Goal: Entertainment & Leisure: Consume media (video, audio)

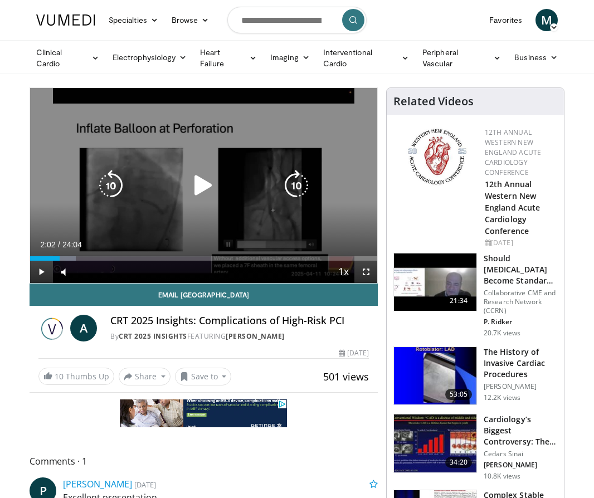
click at [202, 182] on icon "Video Player" at bounding box center [203, 185] width 31 height 31
click at [196, 188] on icon "Video Player" at bounding box center [203, 185] width 31 height 31
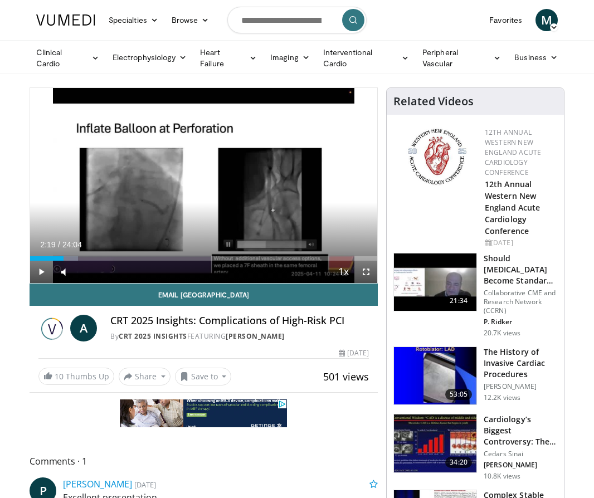
click at [195, 216] on div "10 seconds Tap to unmute" at bounding box center [203, 185] width 347 height 195
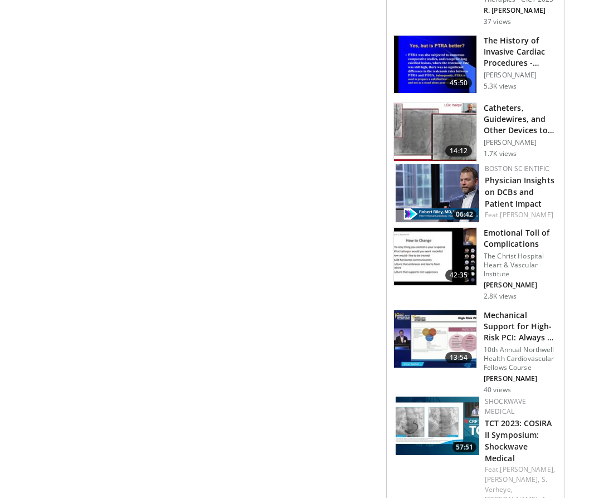
scroll to position [1505, 0]
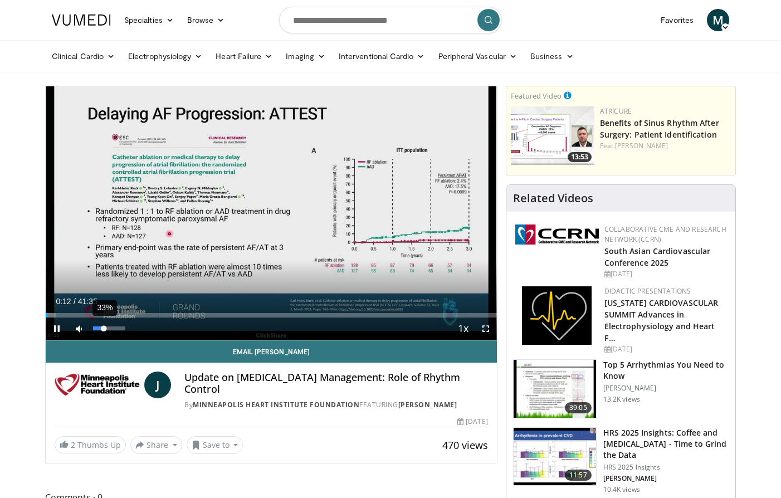
drag, startPoint x: 113, startPoint y: 328, endPoint x: 104, endPoint y: 331, distance: 9.9
click at [104, 331] on div "33%" at bounding box center [109, 329] width 32 height 4
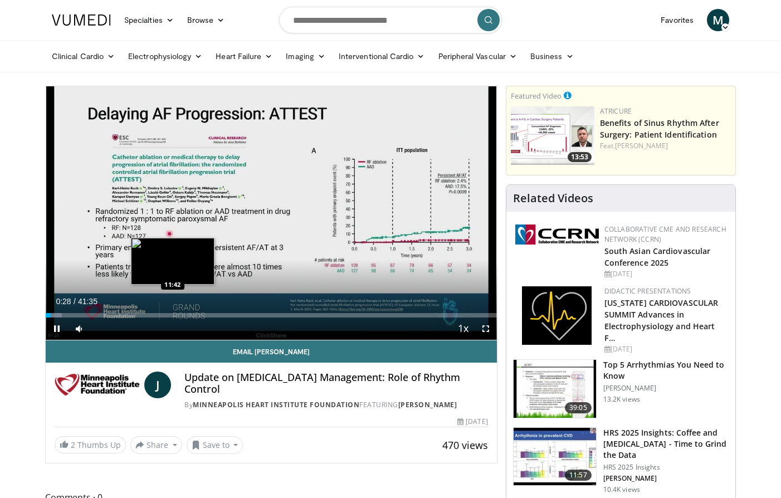
click at [173, 313] on div "Loaded : 3.60% 00:28 11:42" at bounding box center [272, 315] width 452 height 4
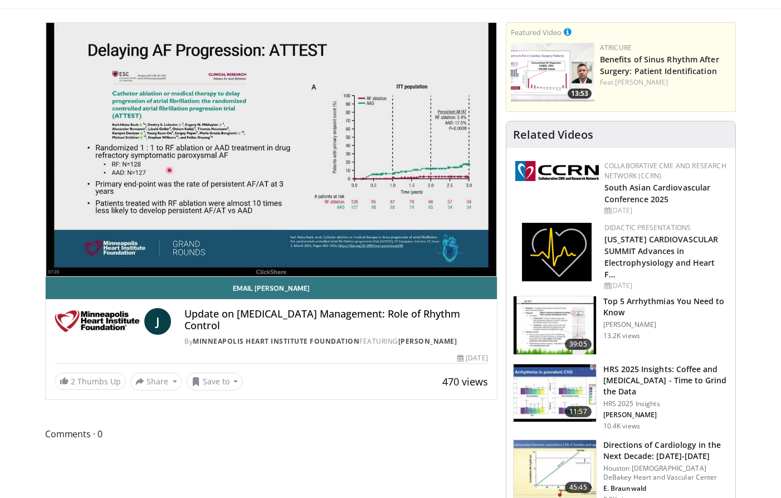
scroll to position [56, 0]
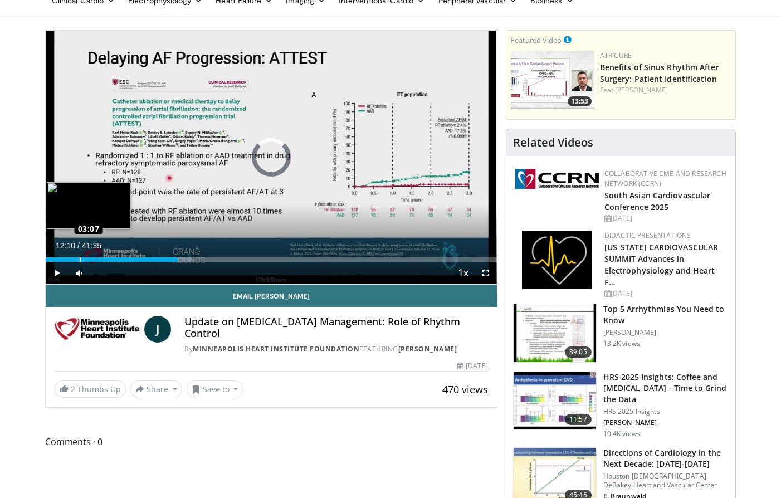
click at [80, 256] on div "Loaded : 32.01% 03:07 03:07" at bounding box center [272, 256] width 452 height 11
click at [62, 255] on div "Loaded : 9.22% 03:08 01:35" at bounding box center [272, 256] width 452 height 11
click at [56, 260] on div "01:33" at bounding box center [54, 260] width 17 height 4
click at [52, 260] on div "Loaded : 4.80% 00:59 00:36" at bounding box center [272, 260] width 452 height 4
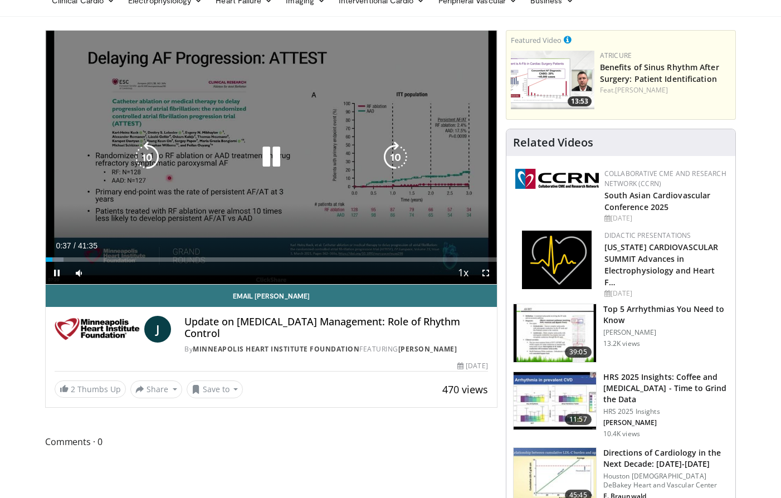
click at [289, 206] on div "10 seconds Tap to unmute" at bounding box center [272, 158] width 452 height 254
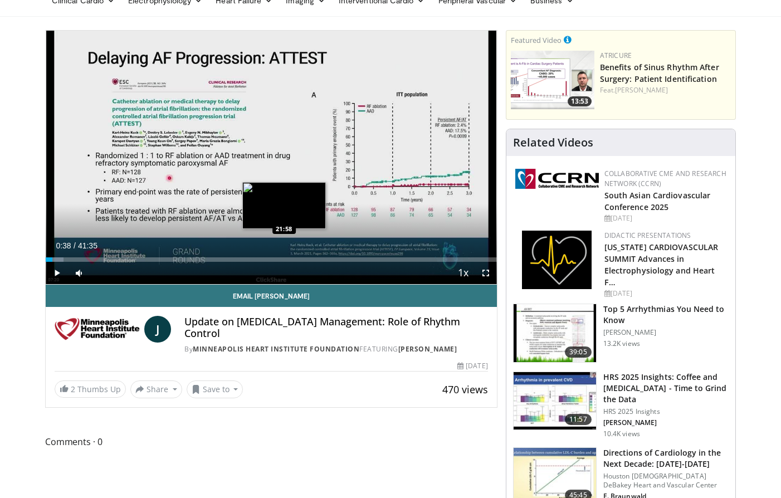
click at [284, 256] on div "Loaded : 4.00% 00:38 21:58" at bounding box center [272, 256] width 452 height 11
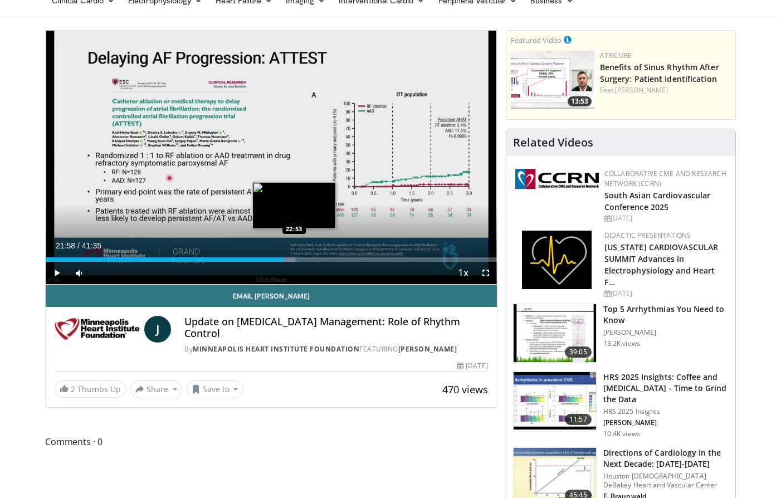
click at [306, 258] on div "Loaded : 55.31% 21:58 22:53" at bounding box center [272, 260] width 452 height 4
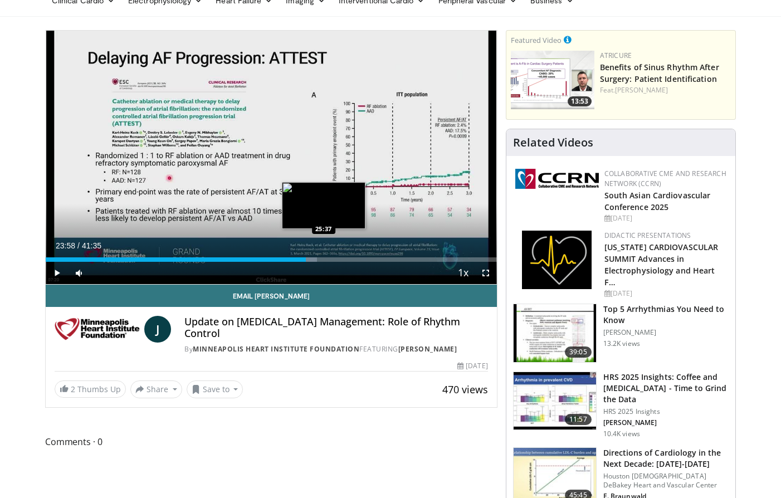
click at [325, 258] on div "Loaded : 60.12% 23:58 25:37" at bounding box center [272, 260] width 452 height 4
click at [351, 258] on div "Loaded : 64.42% 25:43 28:07" at bounding box center [272, 260] width 452 height 4
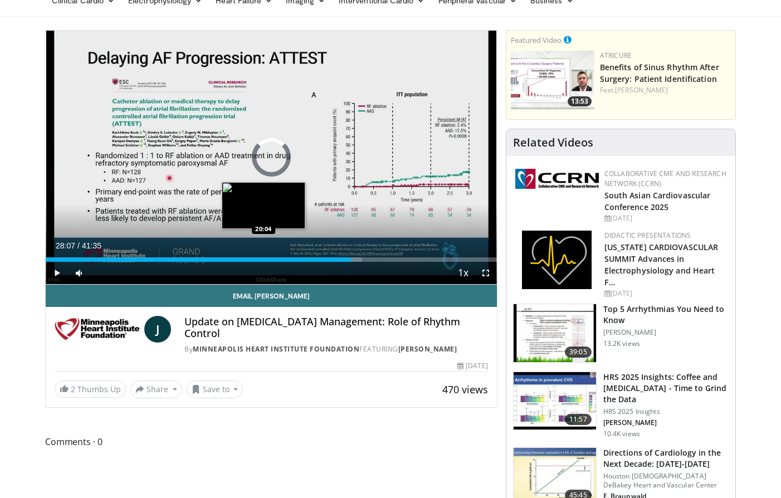
click at [263, 256] on div "Loaded : 70.14% 28:07 20:04" at bounding box center [272, 256] width 452 height 11
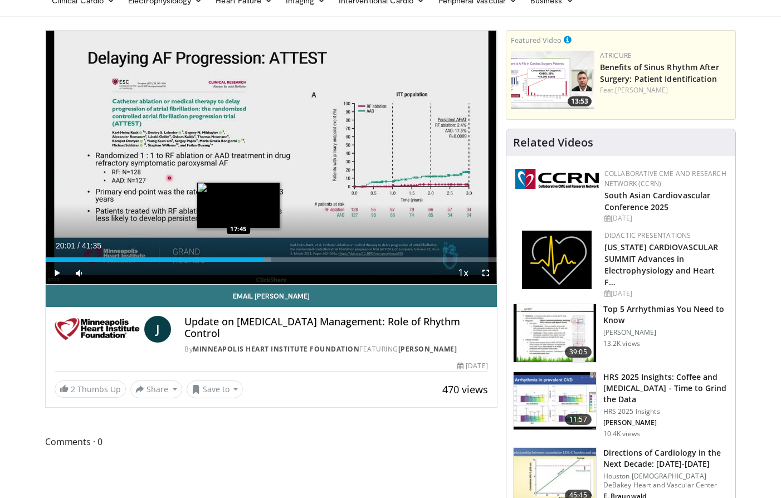
click at [239, 256] on div "Loaded : 50.02% 20:01 17:45" at bounding box center [272, 256] width 452 height 11
click at [225, 255] on div "Loaded : 44.89% 17:45 16:31" at bounding box center [272, 256] width 452 height 11
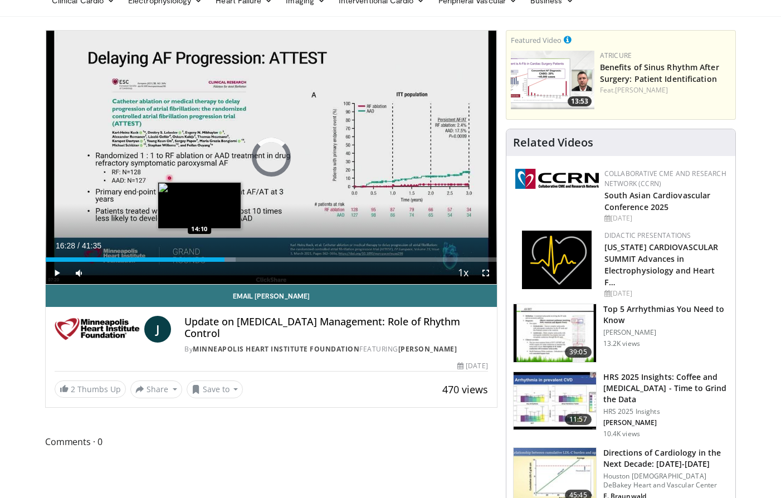
click at [200, 259] on div "16:28" at bounding box center [135, 260] width 179 height 4
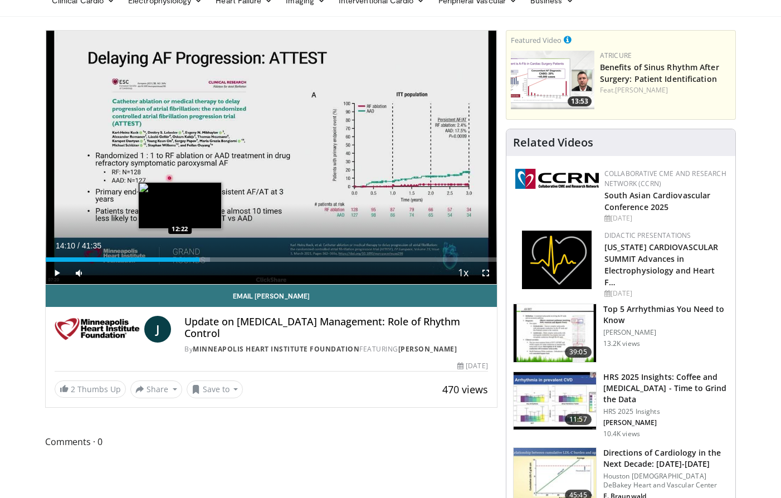
click at [180, 258] on div "14:10" at bounding box center [123, 260] width 154 height 4
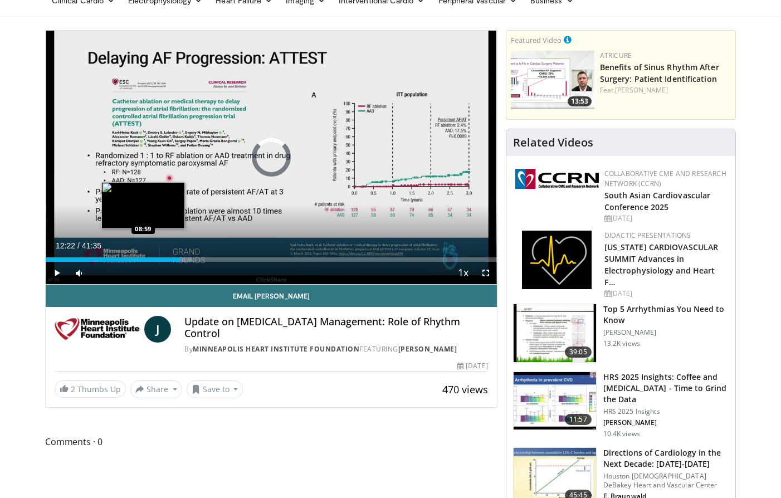
click at [143, 258] on div "12:22" at bounding box center [113, 260] width 134 height 4
click at [133, 258] on div "08:59" at bounding box center [95, 260] width 98 height 4
click at [118, 258] on div "08:03" at bounding box center [90, 260] width 88 height 4
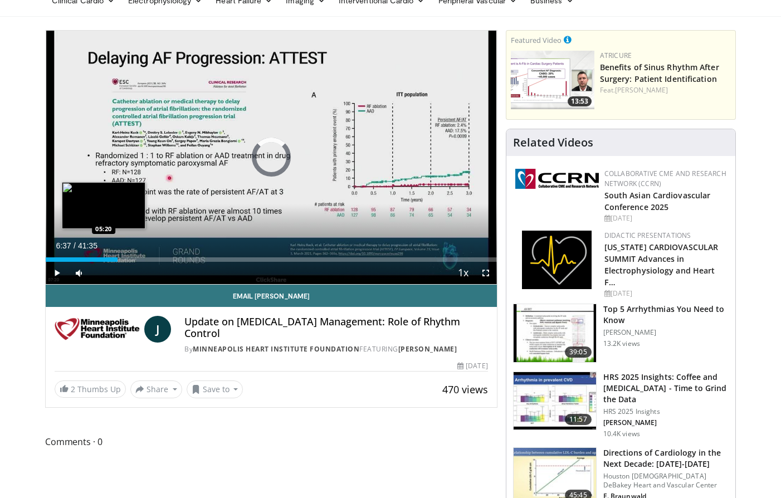
click at [104, 258] on div "06:37" at bounding box center [82, 260] width 72 height 4
click at [91, 259] on div "05:20" at bounding box center [75, 260] width 58 height 4
click at [82, 258] on div "Loaded : 12.80% 04:12 03:20" at bounding box center [272, 260] width 452 height 4
click at [71, 258] on div "03:20" at bounding box center [64, 260] width 36 height 4
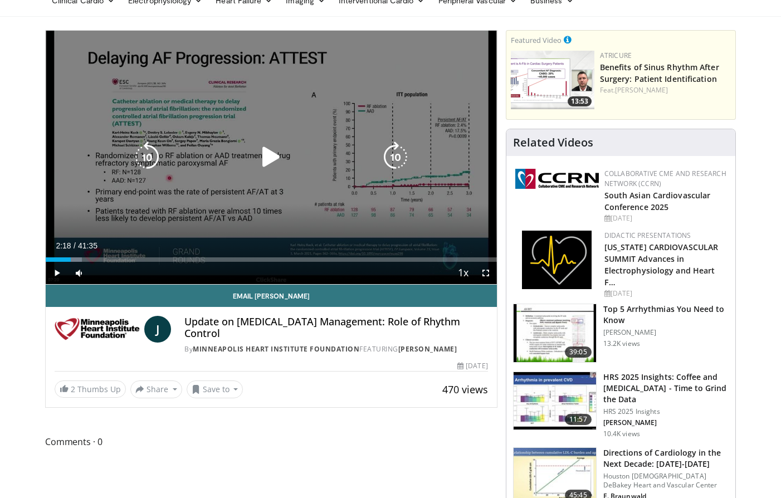
click at [254, 166] on div "Video Player" at bounding box center [271, 157] width 271 height 22
click at [269, 159] on icon "Video Player" at bounding box center [271, 157] width 31 height 31
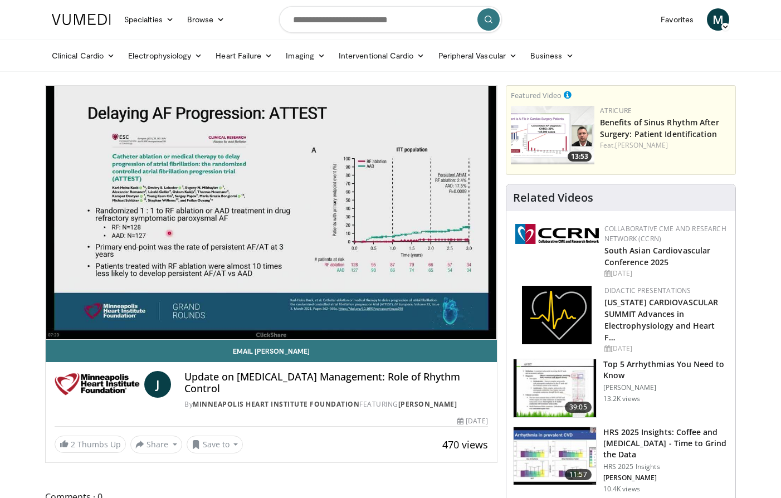
scroll to position [0, 0]
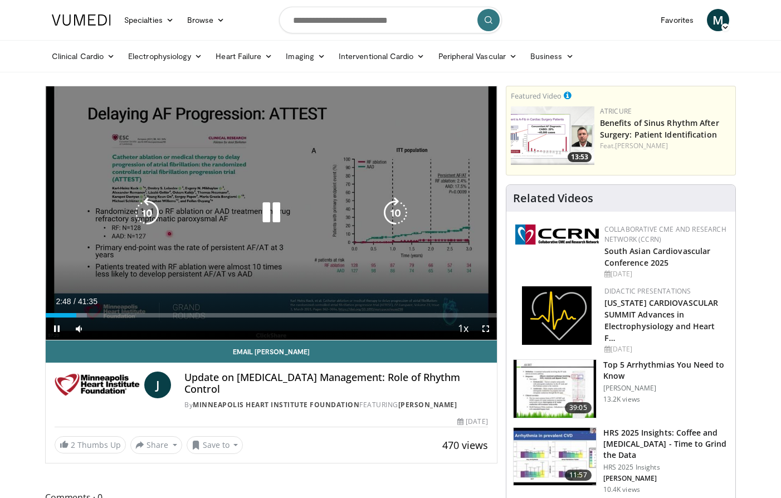
click at [298, 255] on div "10 seconds Tap to unmute" at bounding box center [272, 213] width 452 height 254
click at [301, 180] on div "10 seconds Tap to unmute" at bounding box center [272, 213] width 452 height 254
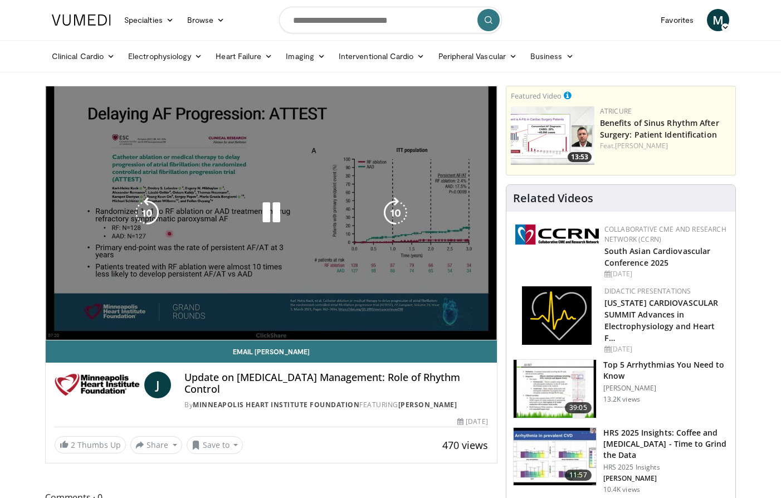
click at [287, 244] on div "10 seconds Tap to unmute" at bounding box center [272, 213] width 452 height 254
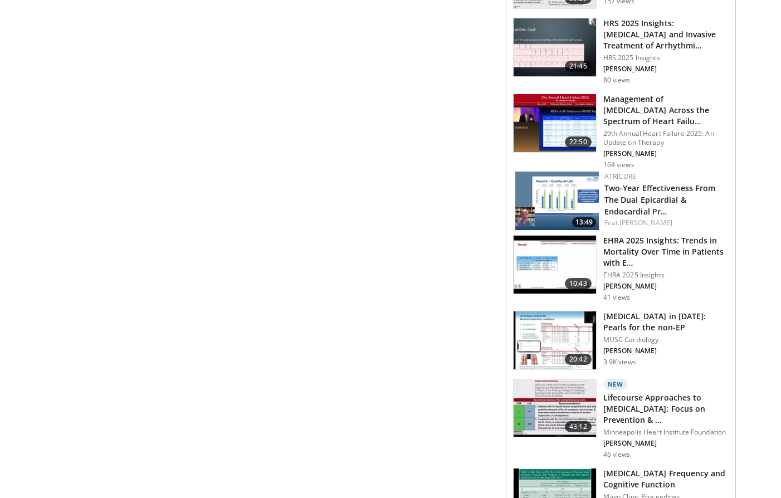
scroll to position [1059, 0]
